Goal: Task Accomplishment & Management: Complete application form

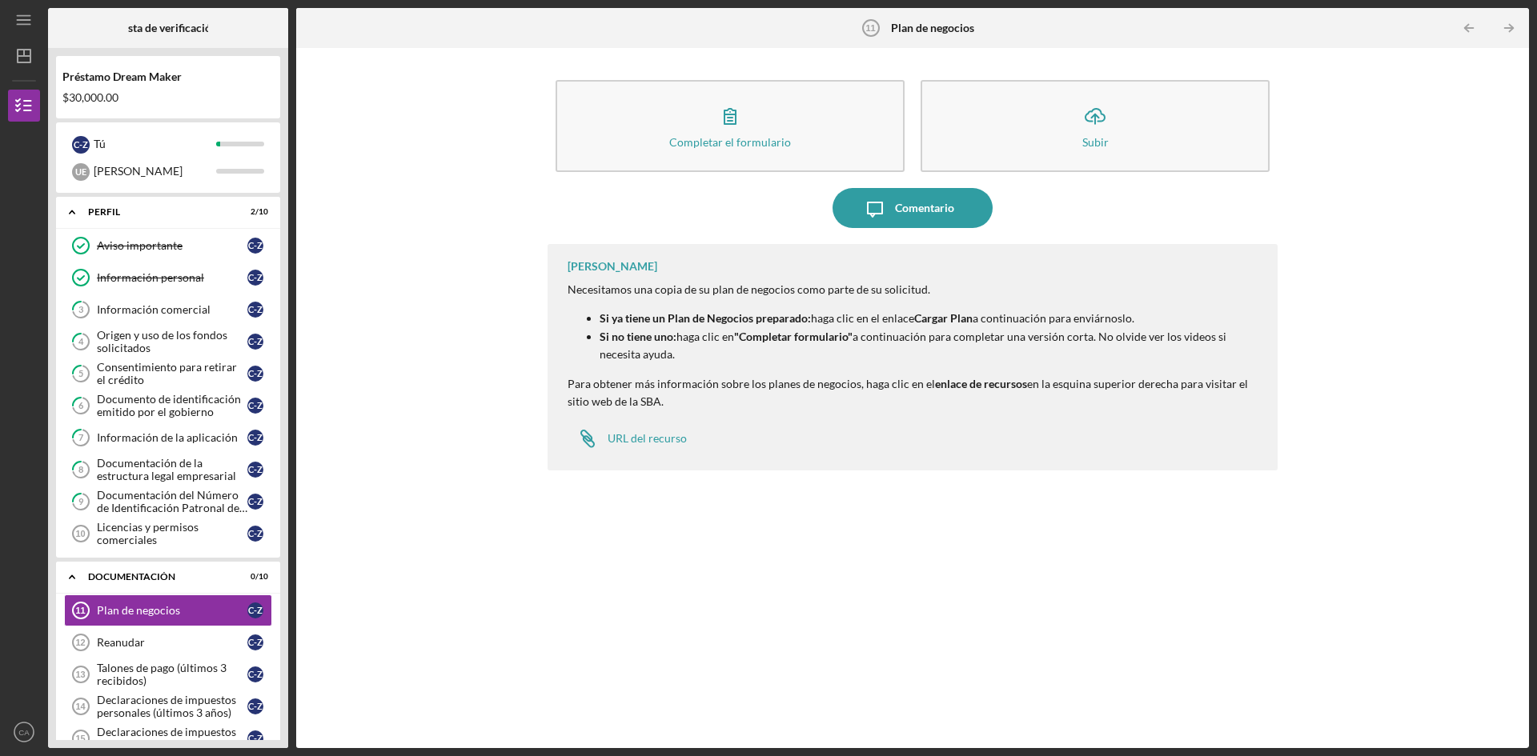
scroll to position [263, 0]
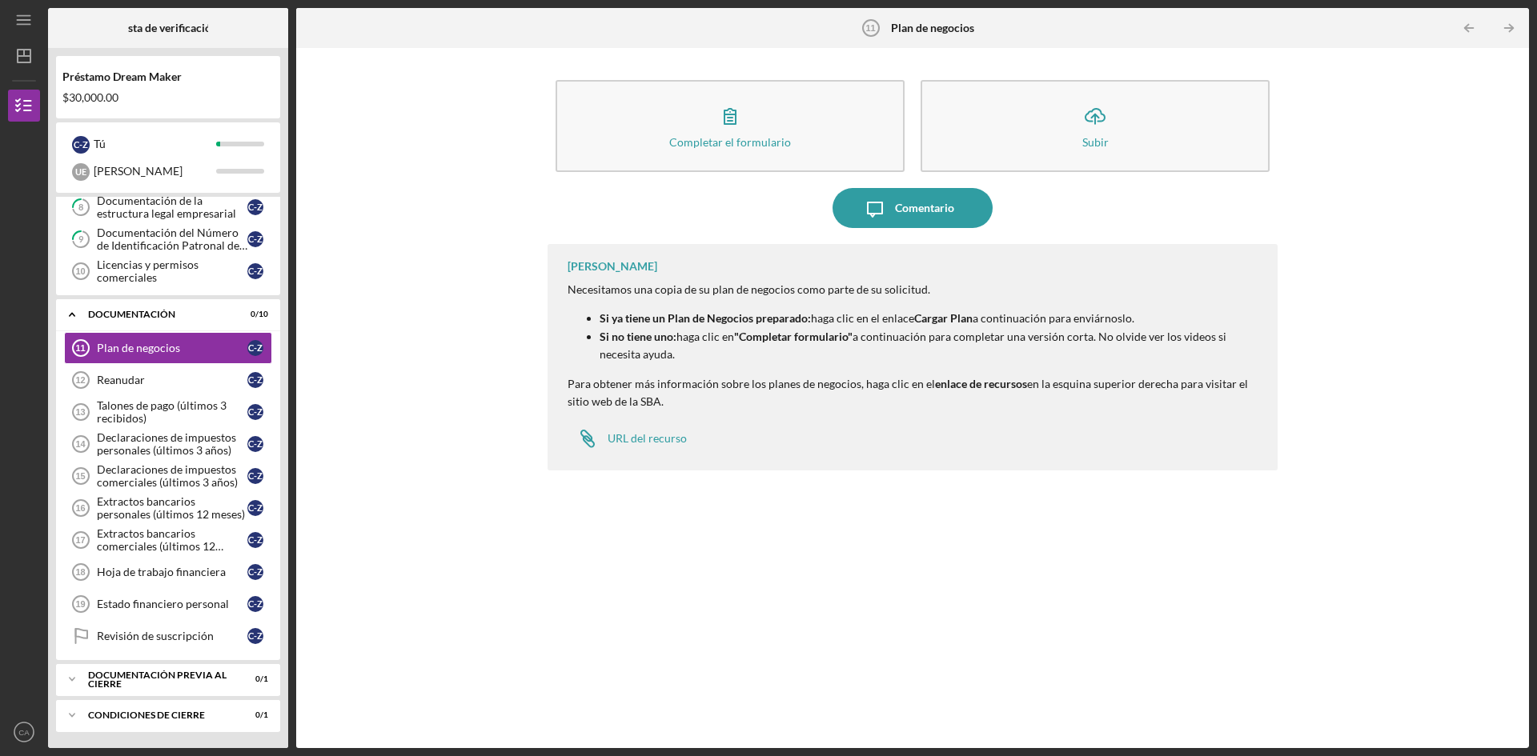
click at [1149, 621] on div "[PERSON_NAME] Necesitamos una copia de su plan de negocios como parte de su sol…" at bounding box center [912, 484] width 730 height 480
click at [1127, 585] on div "[PERSON_NAME] Necesitamos una copia de su plan de negocios como parte de su sol…" at bounding box center [912, 484] width 730 height 480
click at [183, 346] on div "Plan de negocios" at bounding box center [172, 348] width 150 height 13
click at [166, 347] on font "Plan de negocios" at bounding box center [138, 348] width 83 height 14
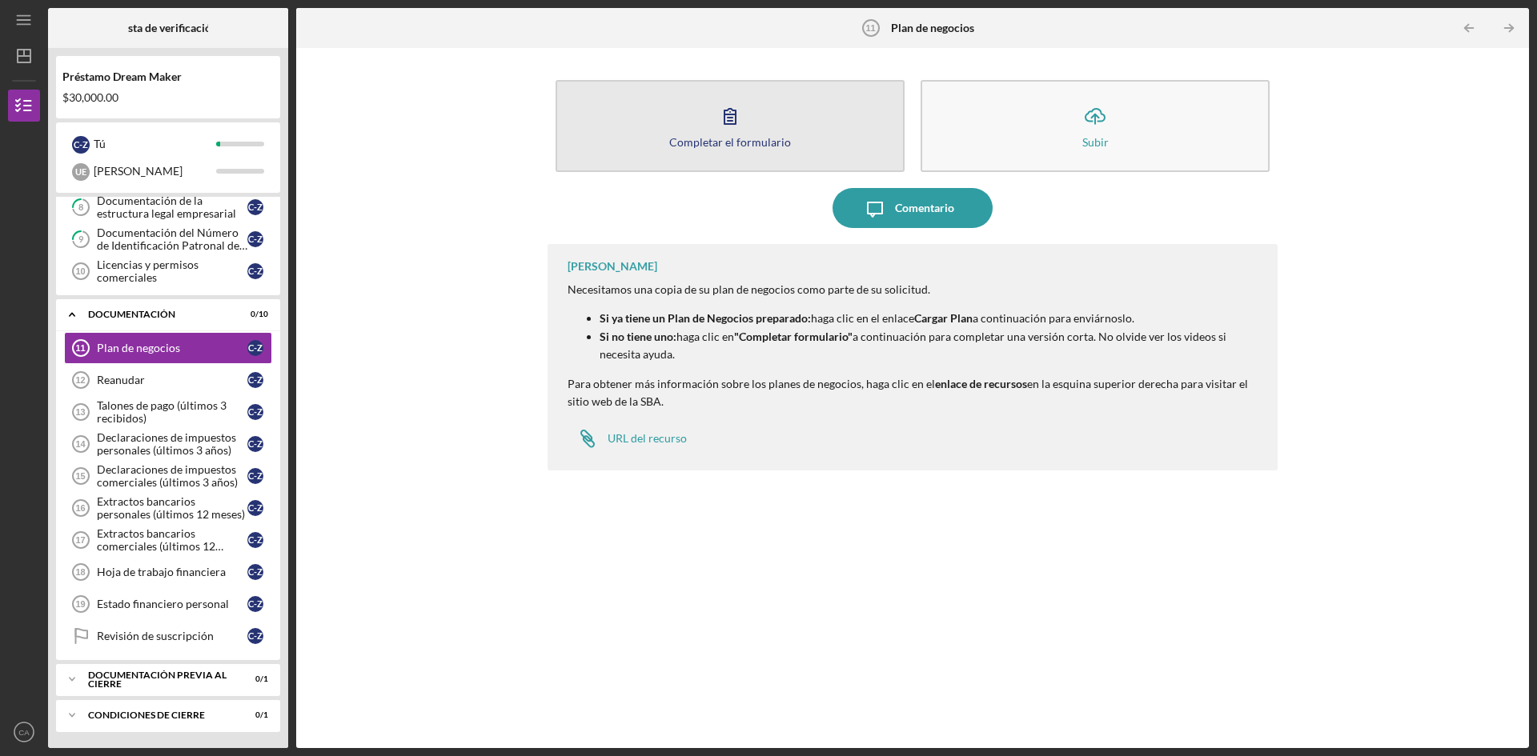
click at [699, 134] on button "Completar el formulario Forma" at bounding box center [729, 126] width 349 height 92
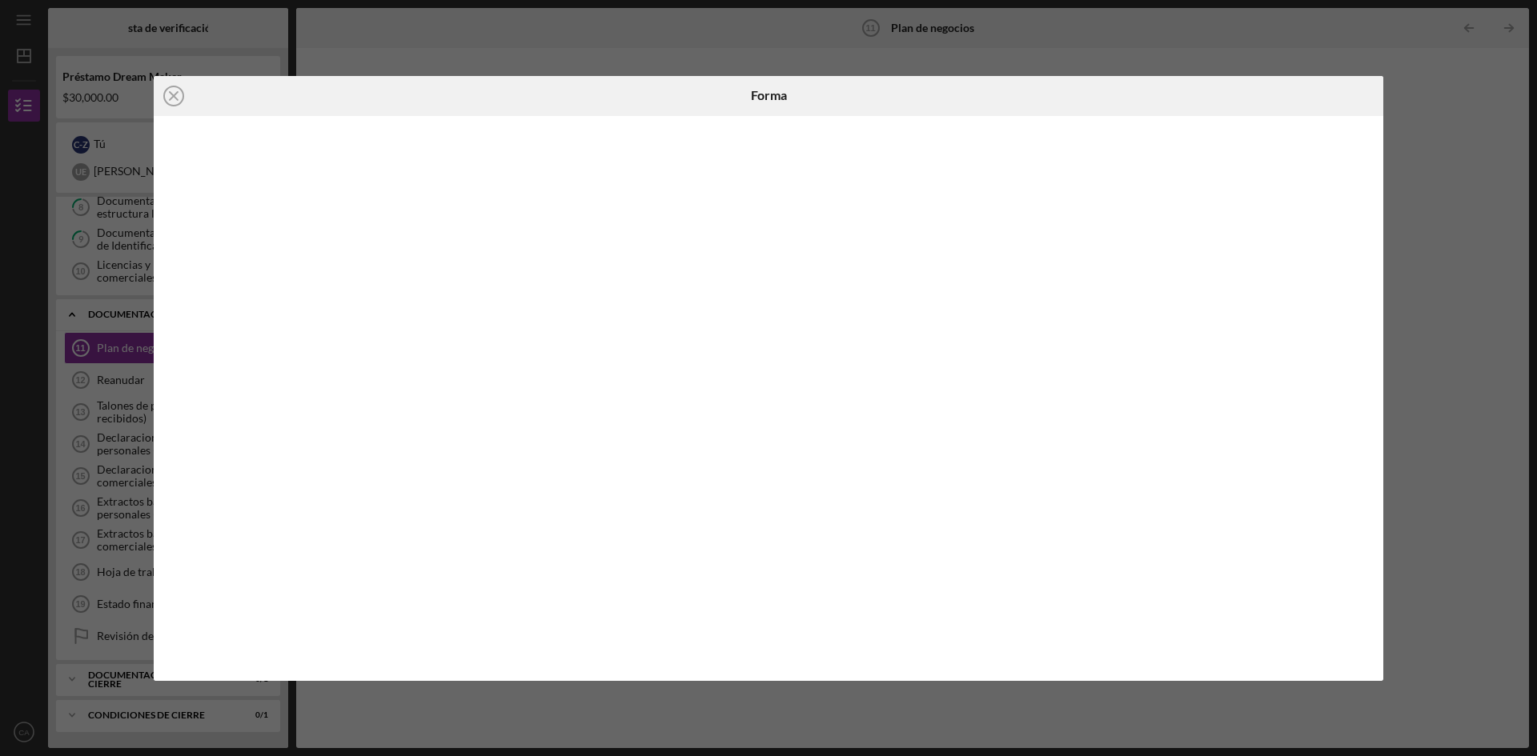
click at [98, 387] on div "Icon/Close Forma" at bounding box center [768, 378] width 1537 height 756
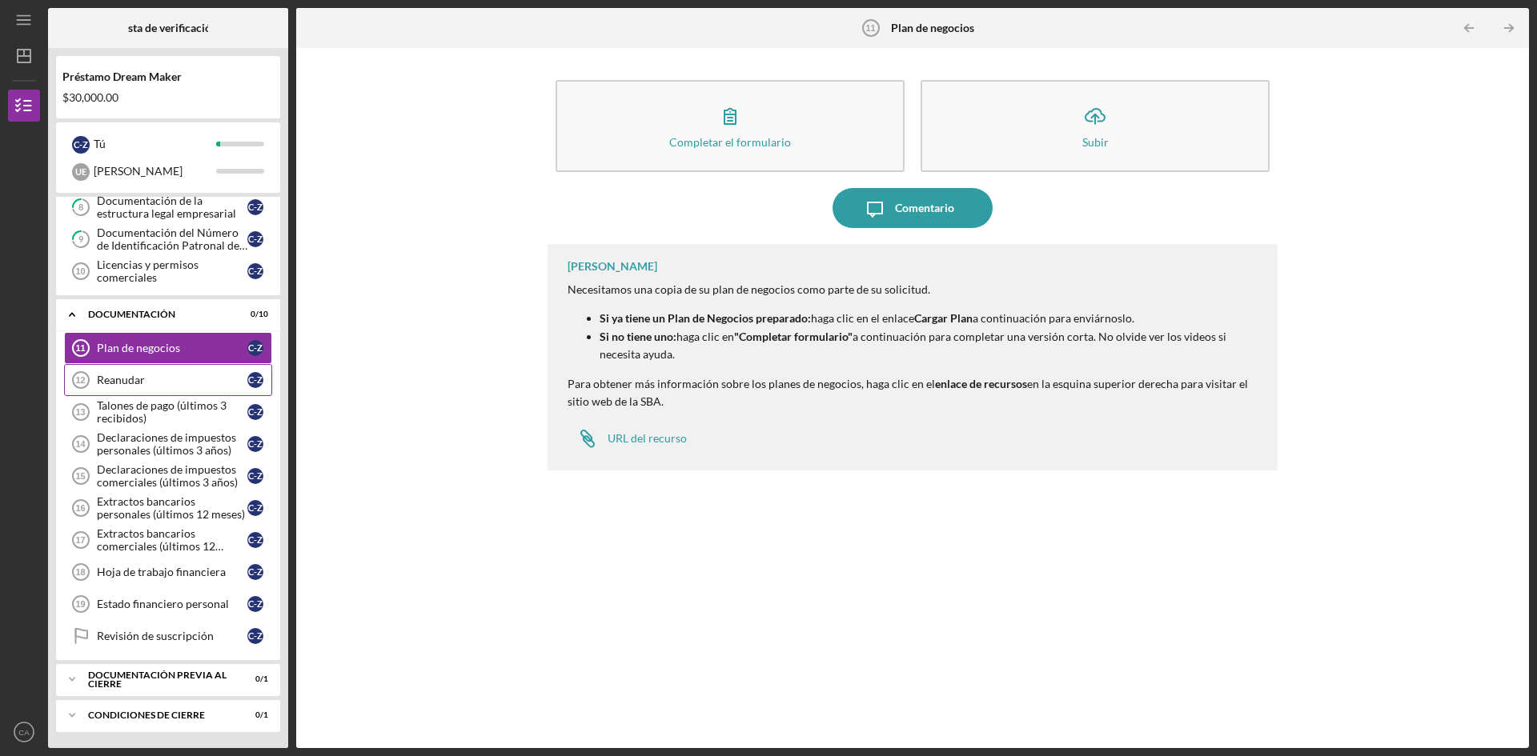
click at [108, 389] on link "Resume 12 Reanudar C -Z" at bounding box center [168, 380] width 208 height 32
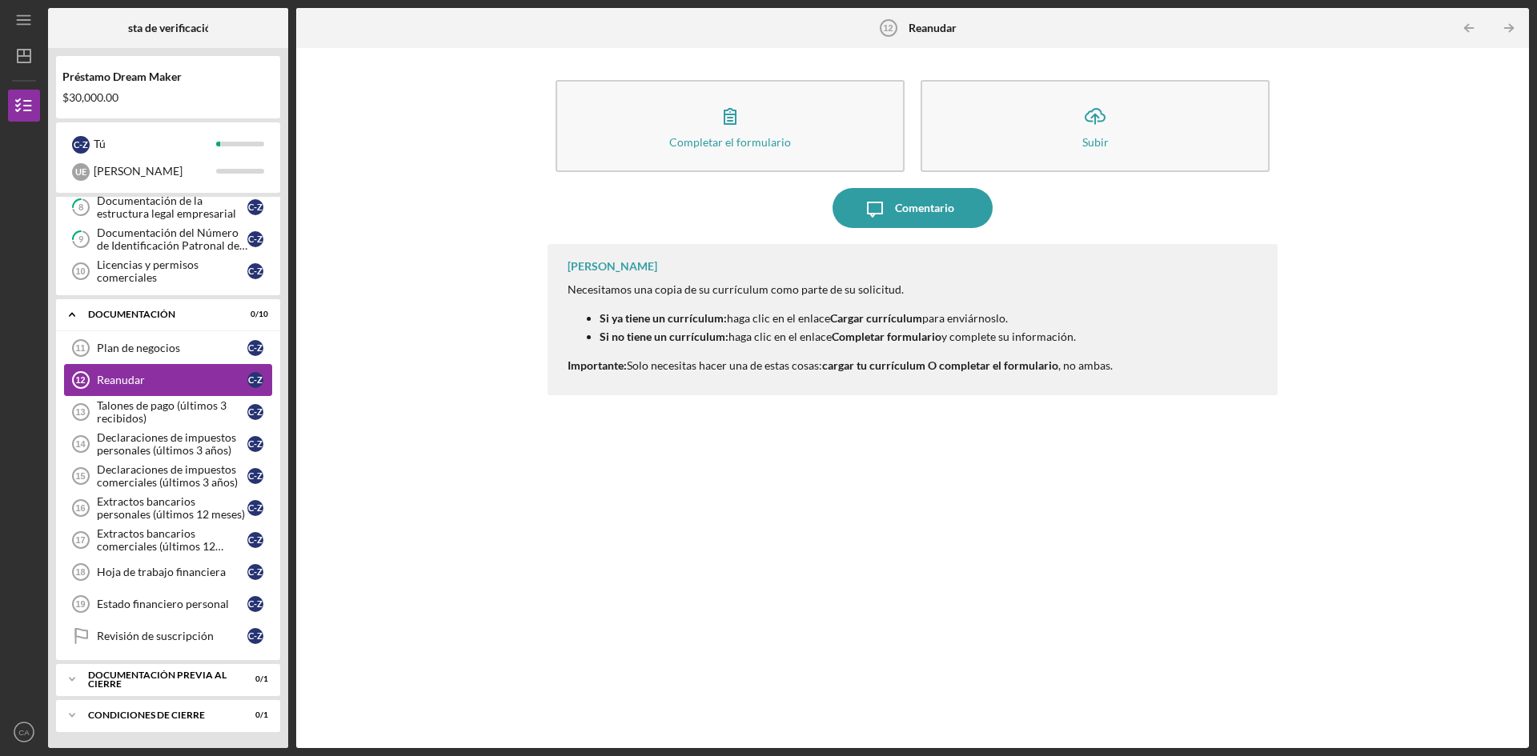
click at [122, 381] on font "Reanudar" at bounding box center [121, 380] width 48 height 14
click at [131, 378] on font "Reanudar" at bounding box center [121, 380] width 48 height 14
click at [122, 405] on font "Talones de pago (últimos 3 recibidos)" at bounding box center [162, 412] width 130 height 26
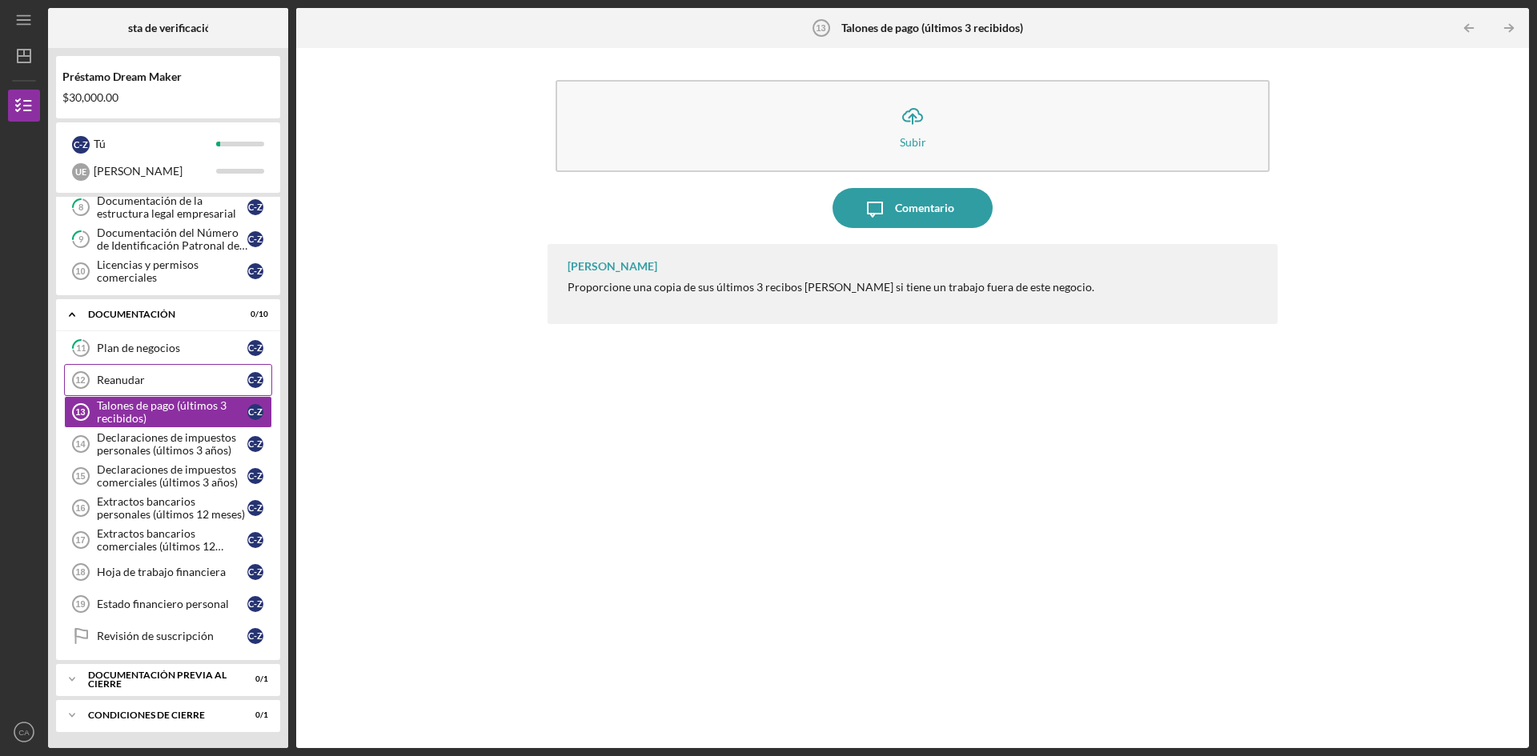
click at [120, 375] on font "Reanudar" at bounding box center [121, 380] width 48 height 14
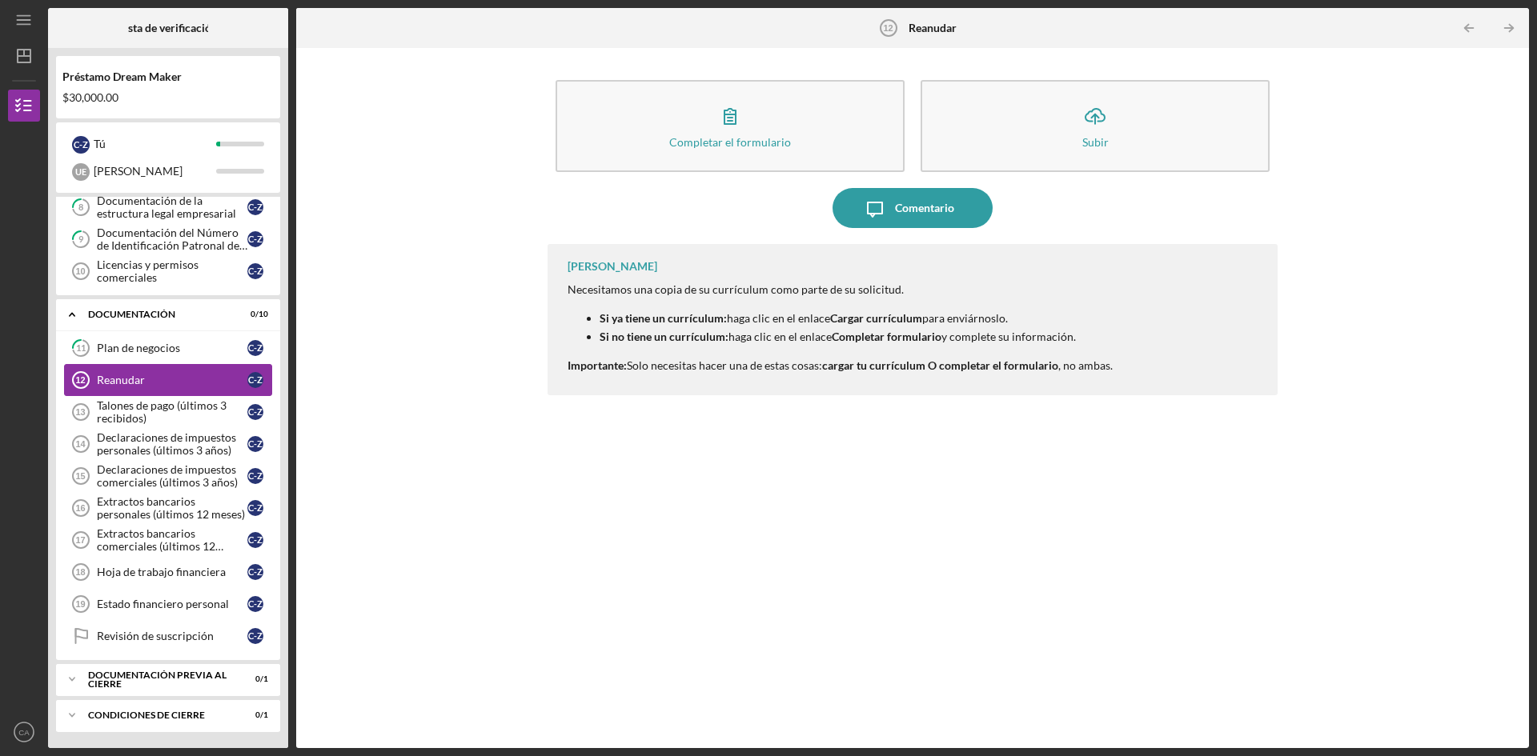
click at [137, 380] on font "Reanudar" at bounding box center [121, 380] width 48 height 14
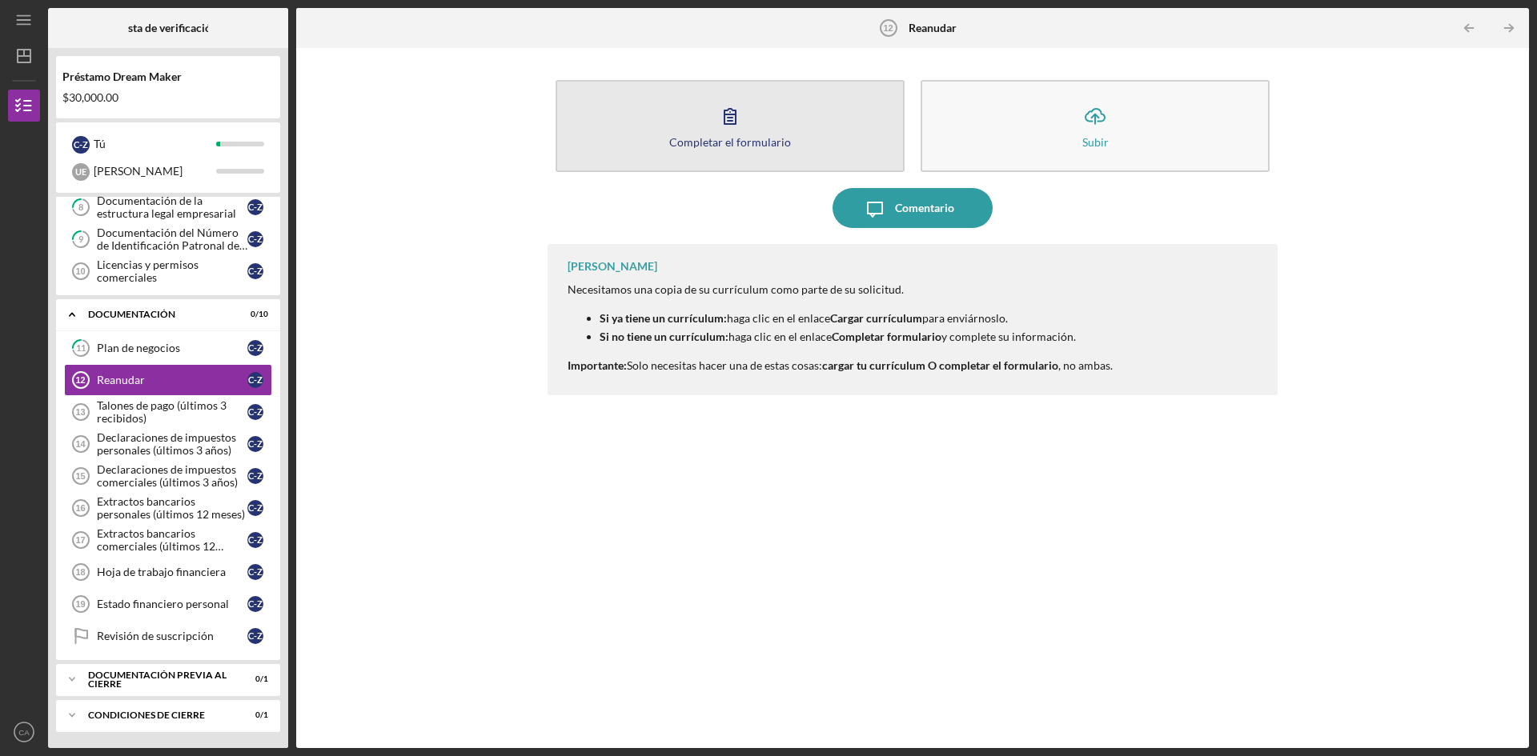
click at [703, 122] on button "Completar el formulario Forma" at bounding box center [729, 126] width 349 height 92
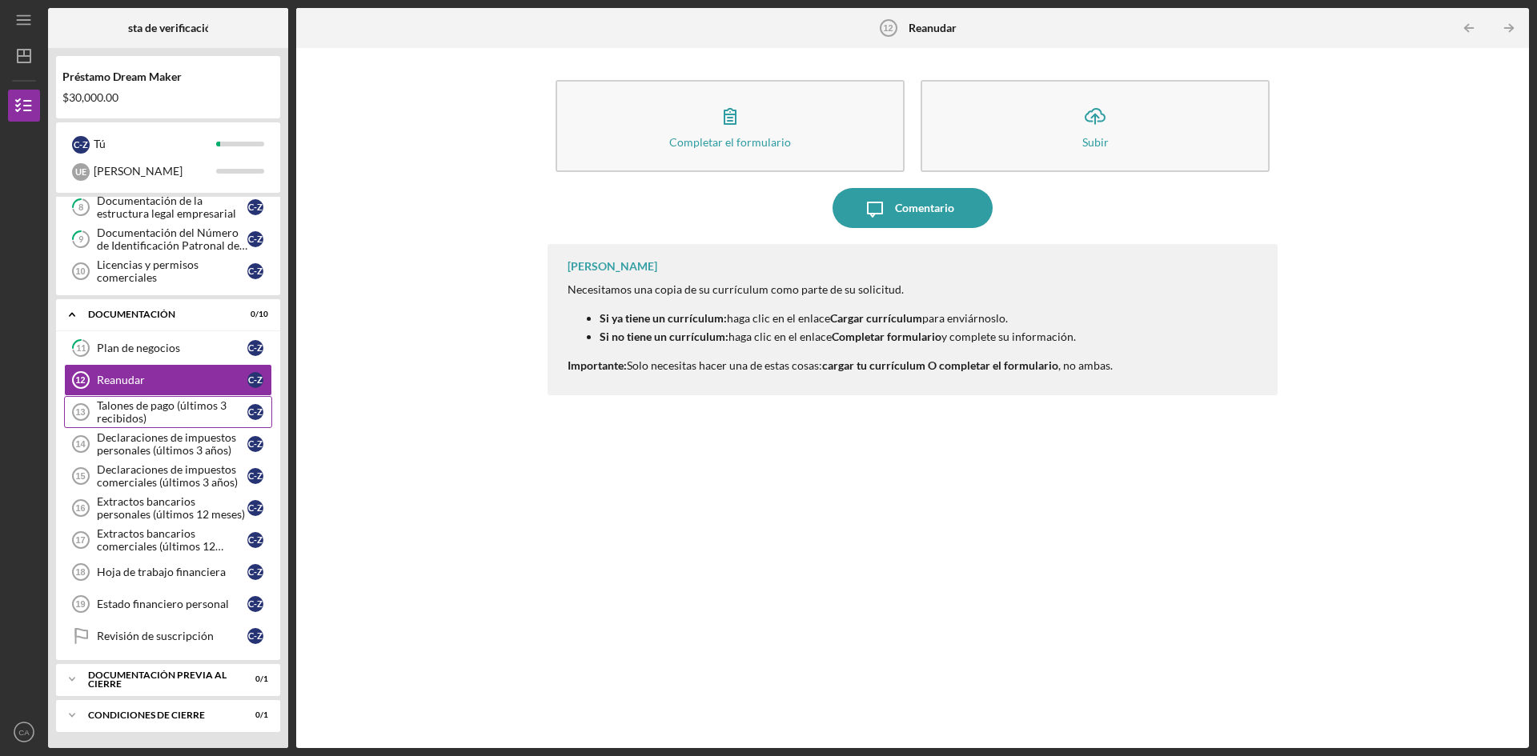
click at [127, 413] on font "Talones de pago (últimos 3 recibidos)" at bounding box center [162, 412] width 130 height 26
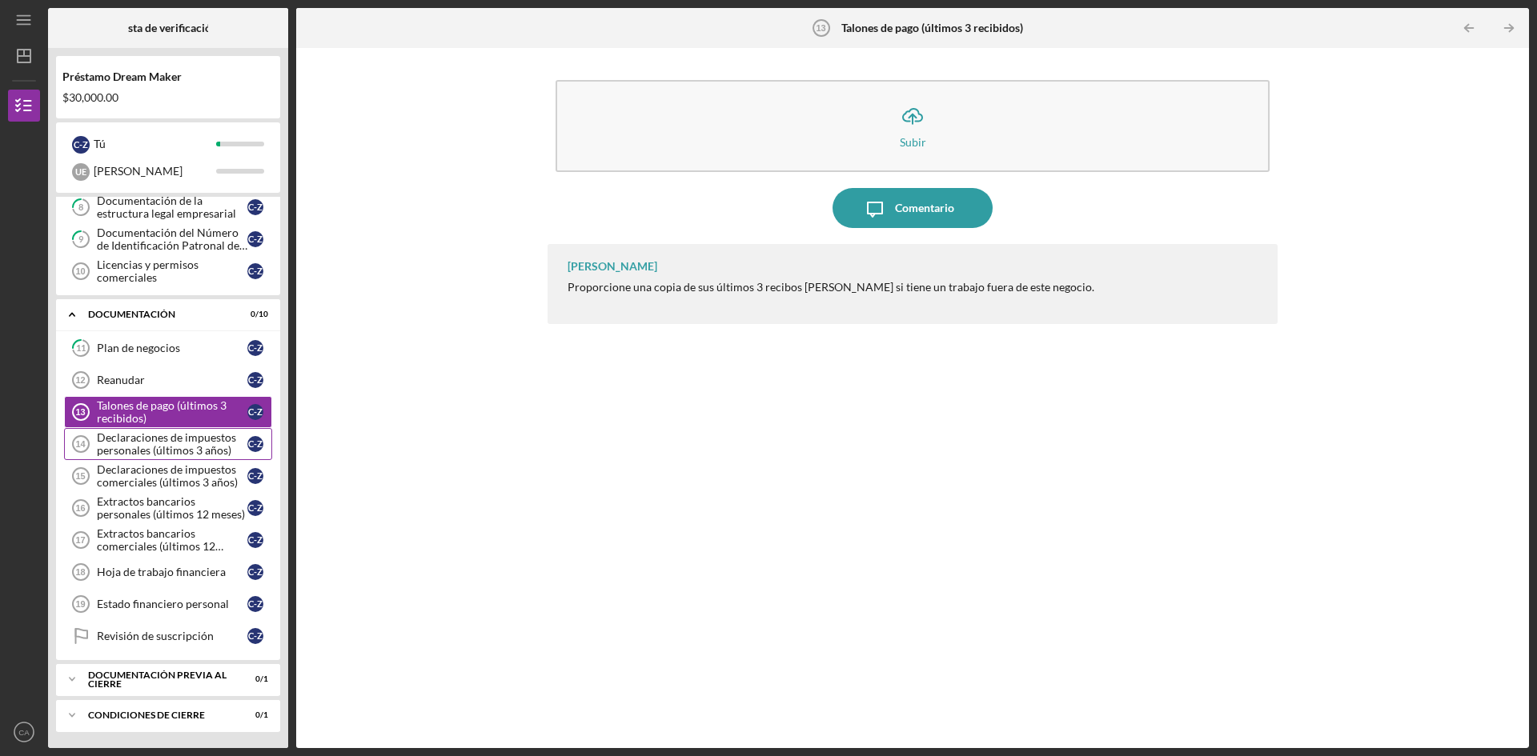
click at [182, 445] on font "Declaraciones de impuestos personales (últimos 3 años)" at bounding box center [166, 444] width 139 height 26
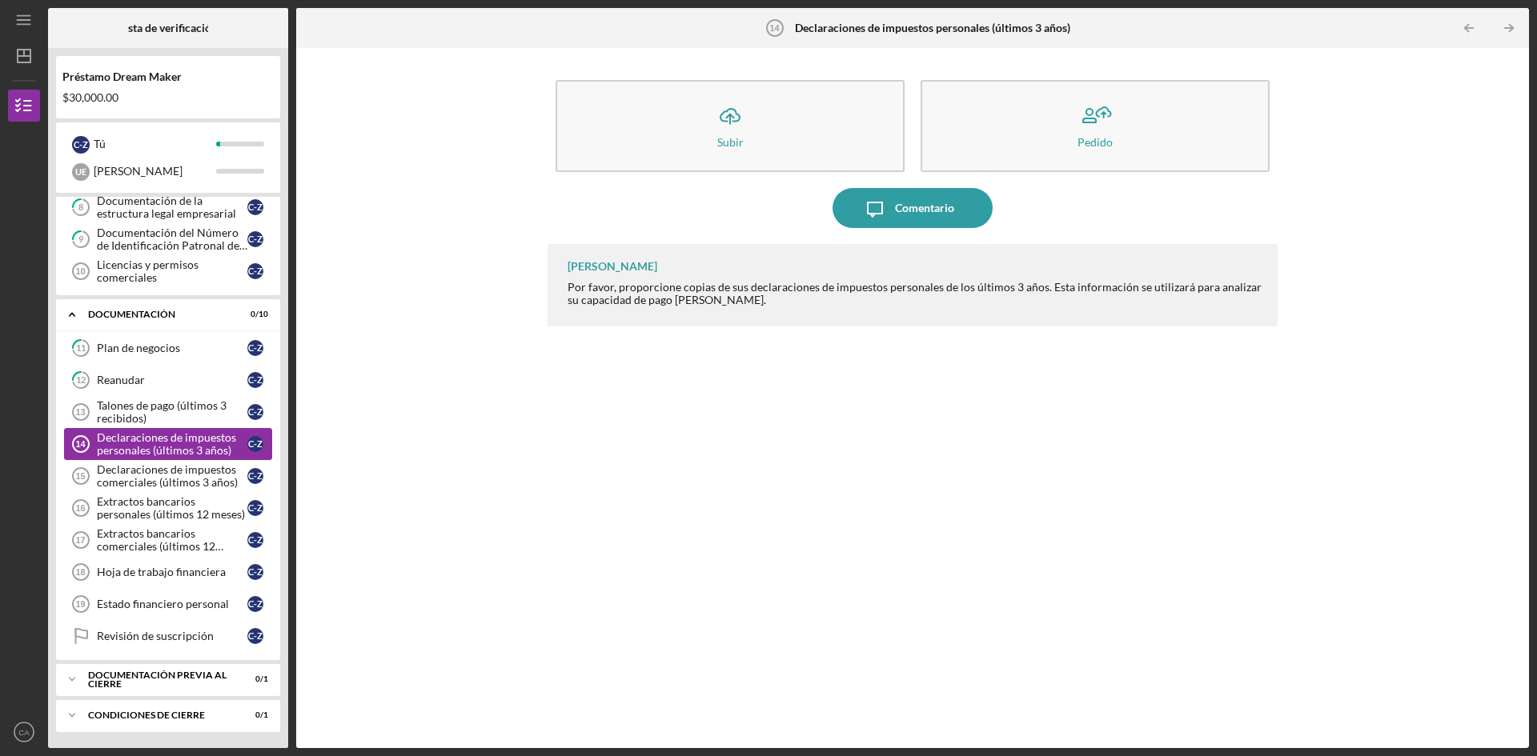
click at [182, 448] on font "Declaraciones de impuestos personales (últimos 3 años)" at bounding box center [166, 444] width 139 height 26
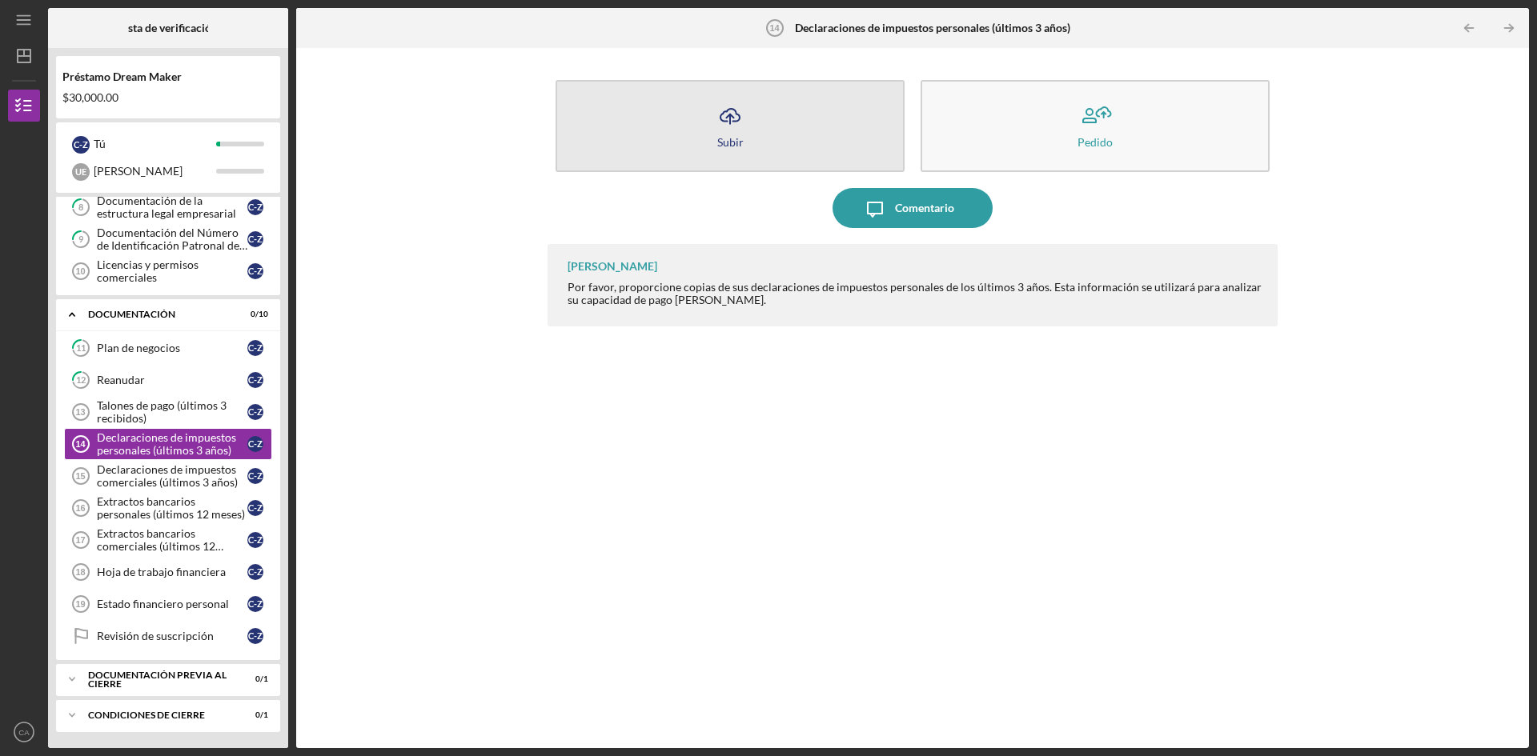
click at [748, 128] on icon "Icon/Upload" at bounding box center [730, 116] width 40 height 40
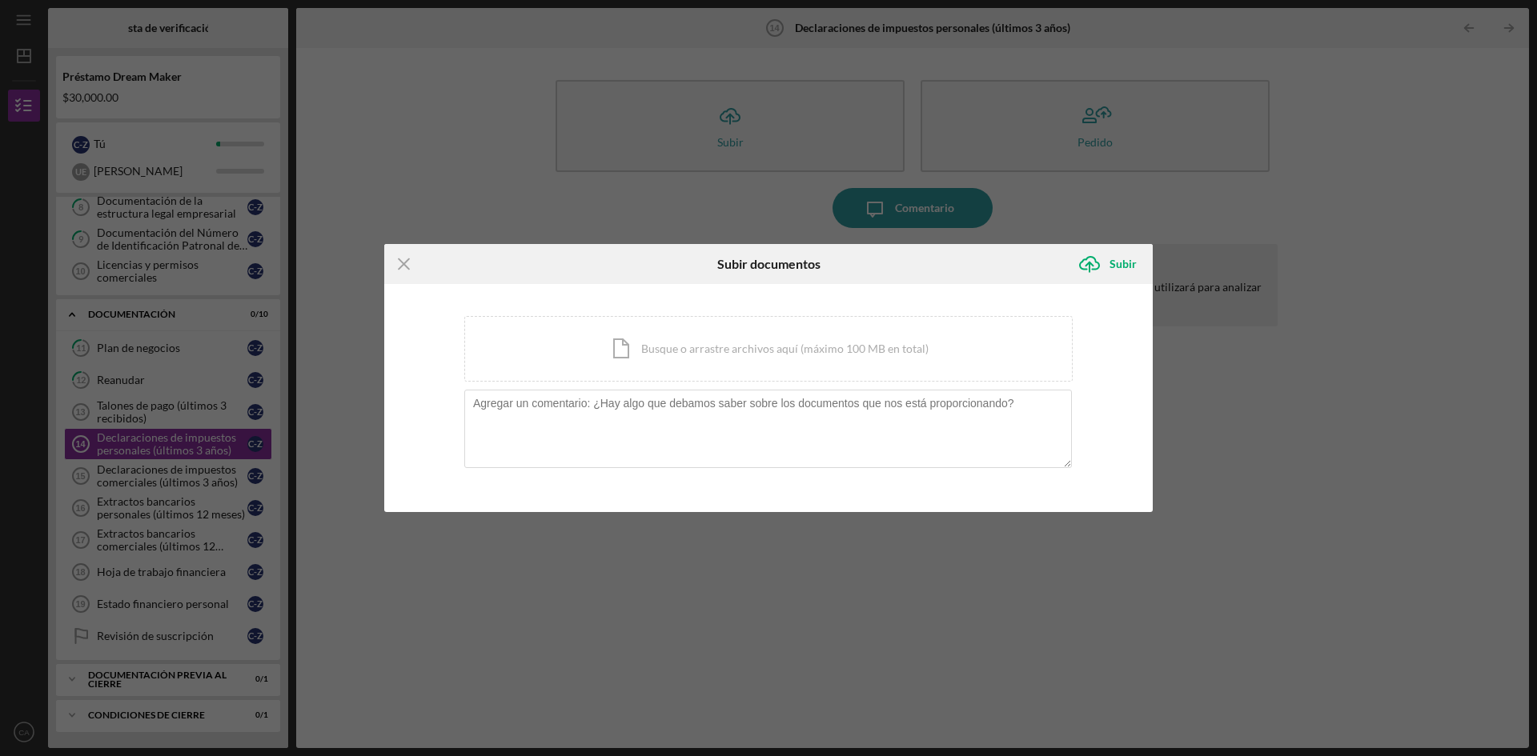
click at [485, 139] on div "Icon/Menu Close Subir documentos Icon/Upload Subir Estás cargando documentos re…" at bounding box center [768, 378] width 1537 height 756
click at [401, 264] on icon "Icon/Menu Close" at bounding box center [404, 264] width 40 height 40
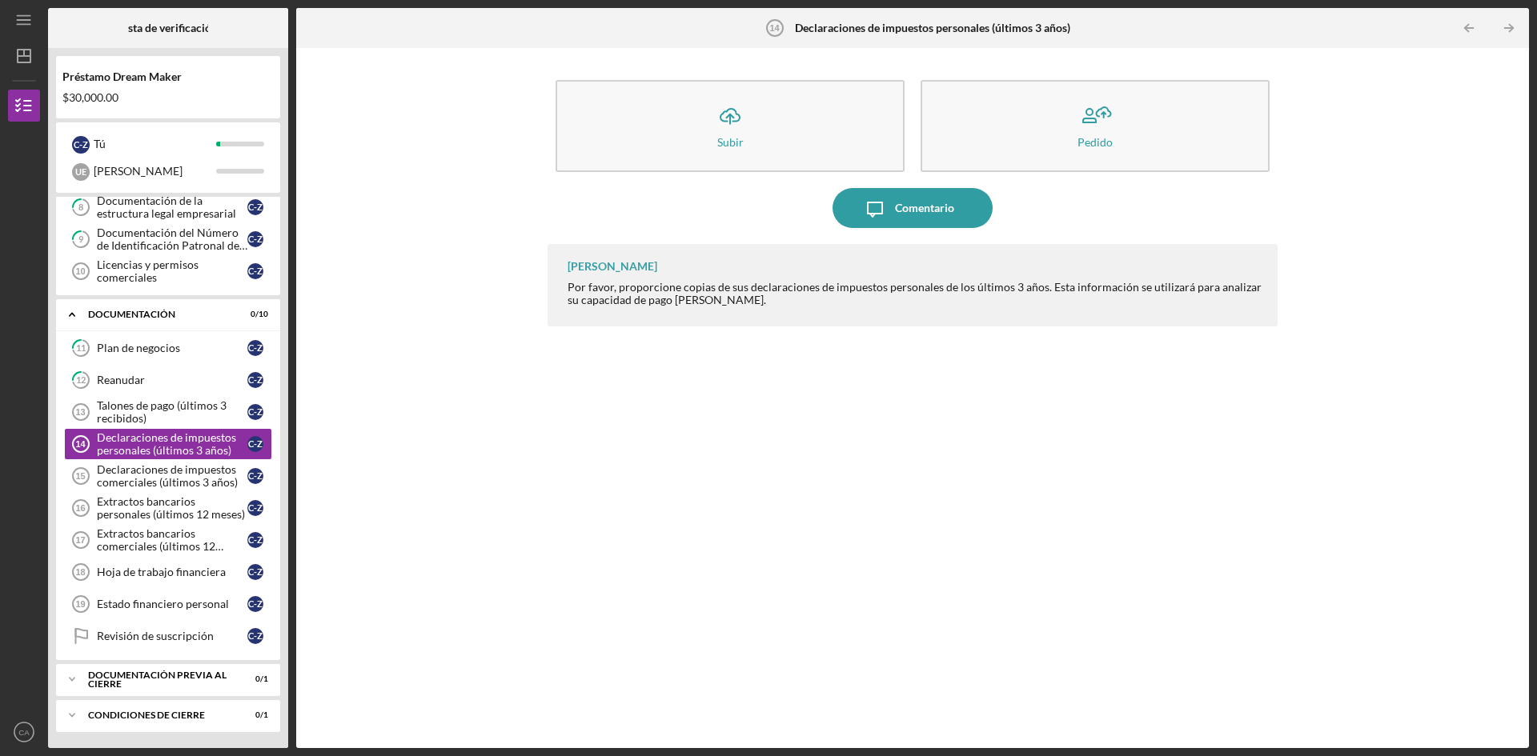
click at [466, 517] on div "Icon/Upload Subir Pedido Icon/Message Comentario [PERSON_NAME] Por favor, propo…" at bounding box center [912, 398] width 1217 height 684
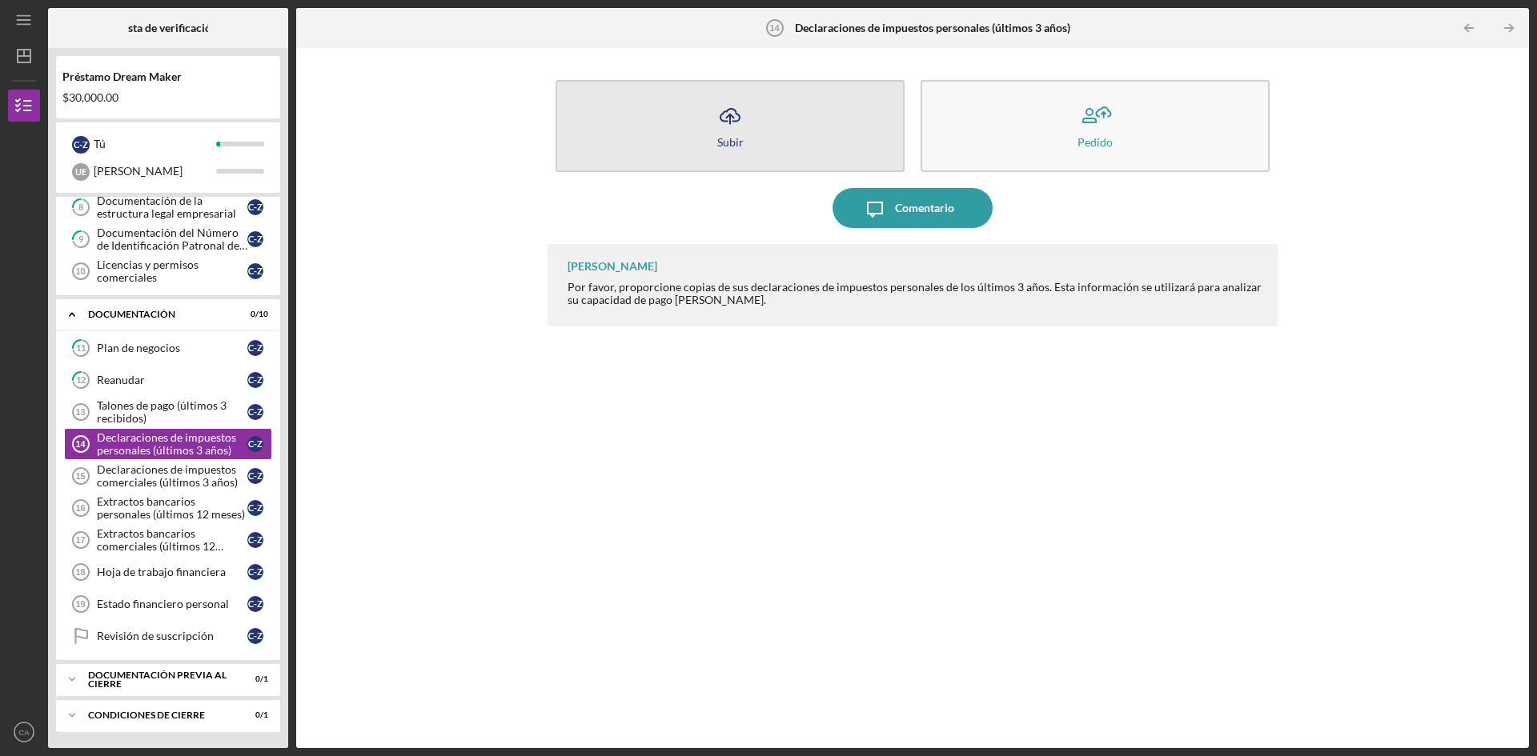
click at [735, 146] on font "Subir" at bounding box center [730, 142] width 26 height 14
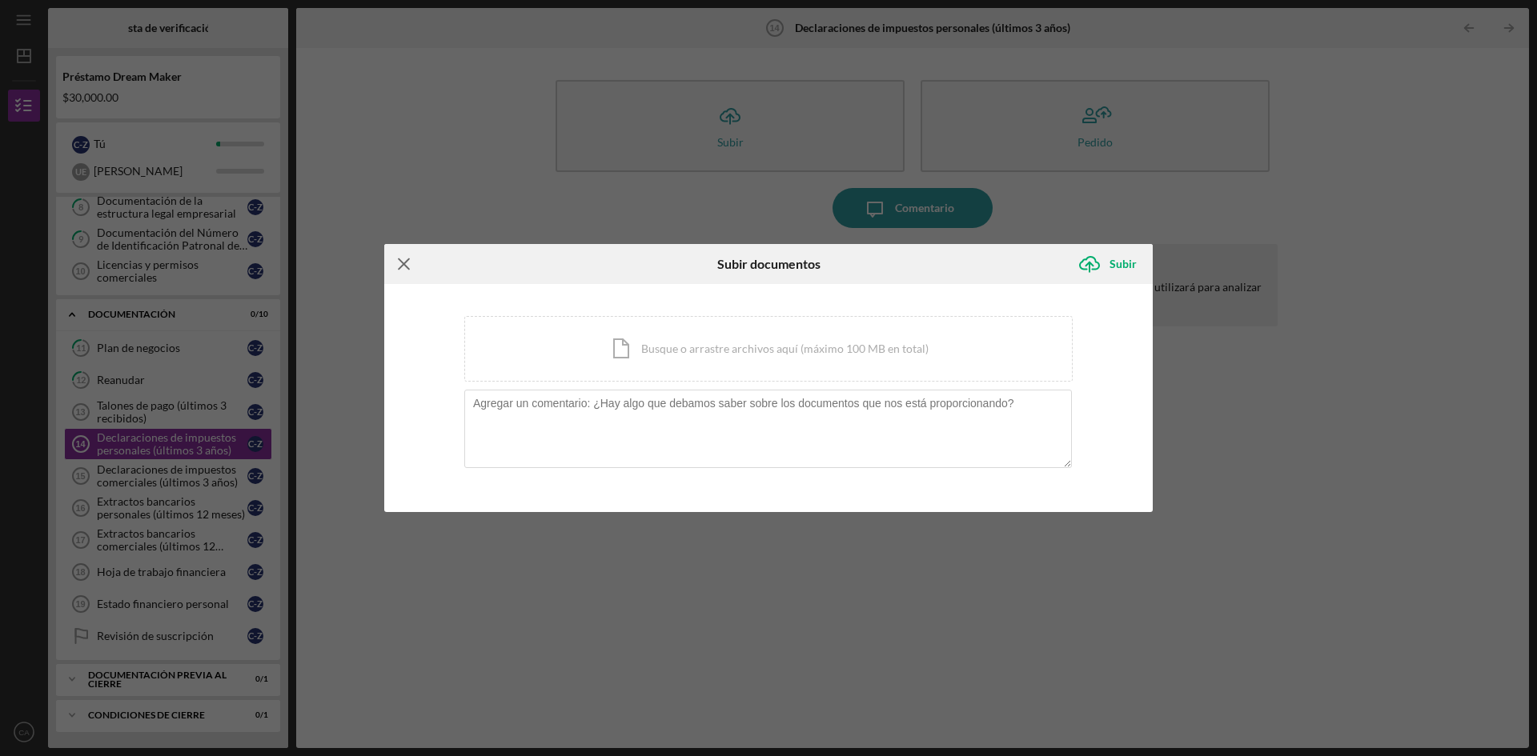
click at [408, 263] on icon "Icon/Menu Close" at bounding box center [404, 264] width 40 height 40
